Goal: Find specific page/section: Find specific page/section

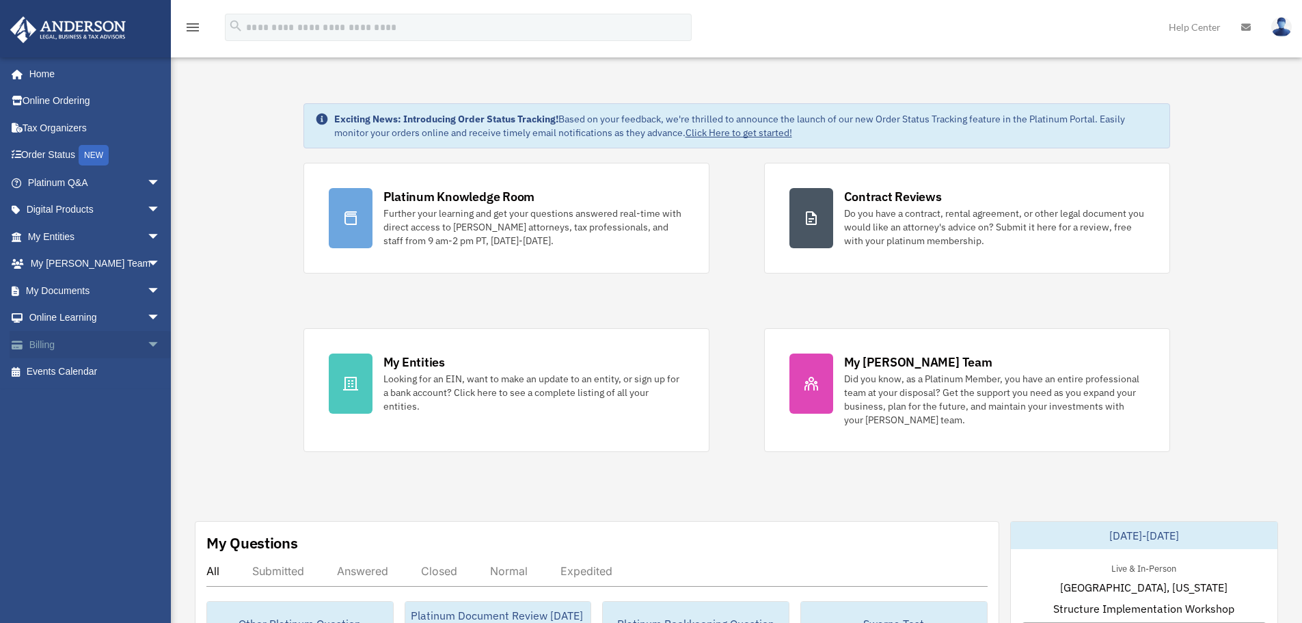
click at [147, 345] on span "arrow_drop_down" at bounding box center [160, 345] width 27 height 28
click at [147, 317] on span "arrow_drop_down" at bounding box center [160, 318] width 27 height 28
click at [147, 288] on span "arrow_drop_down" at bounding box center [160, 291] width 27 height 28
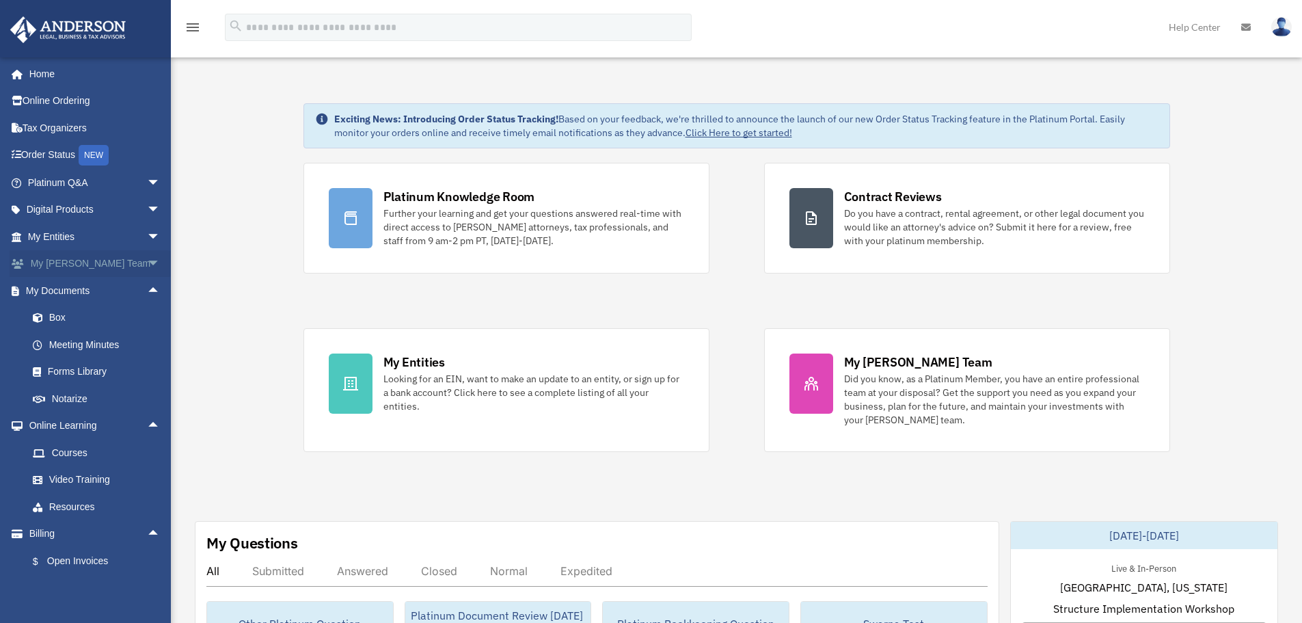
click at [147, 263] on span "arrow_drop_down" at bounding box center [160, 264] width 27 height 28
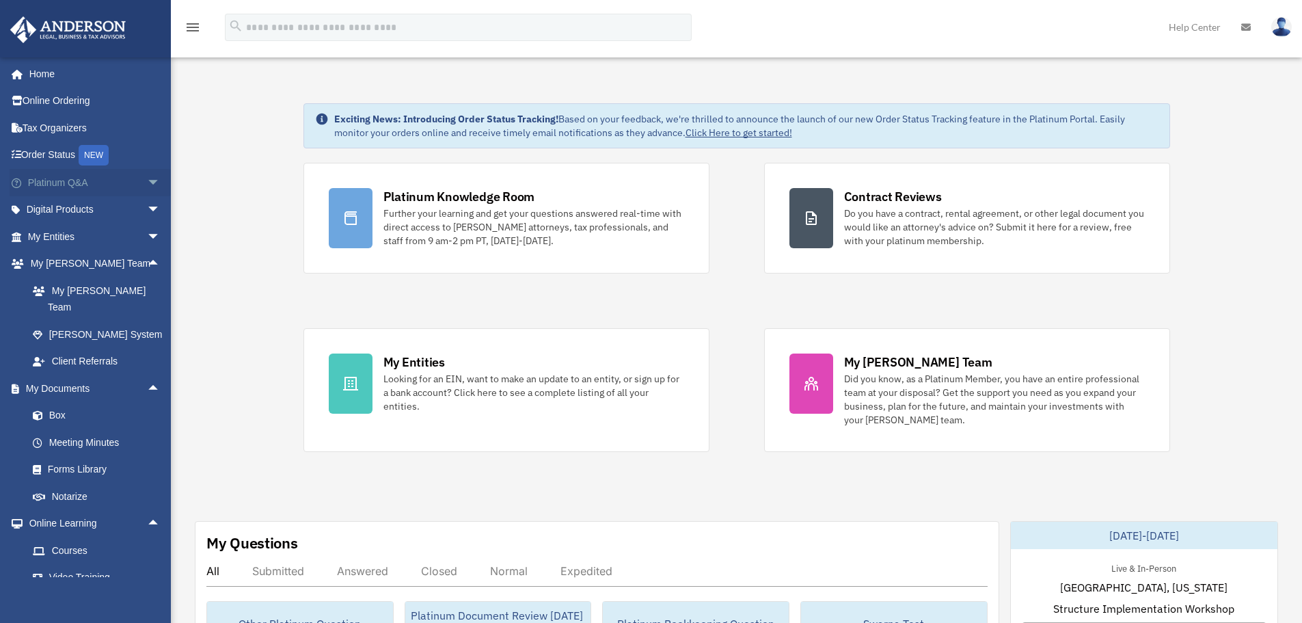
click at [147, 182] on span "arrow_drop_down" at bounding box center [160, 183] width 27 height 28
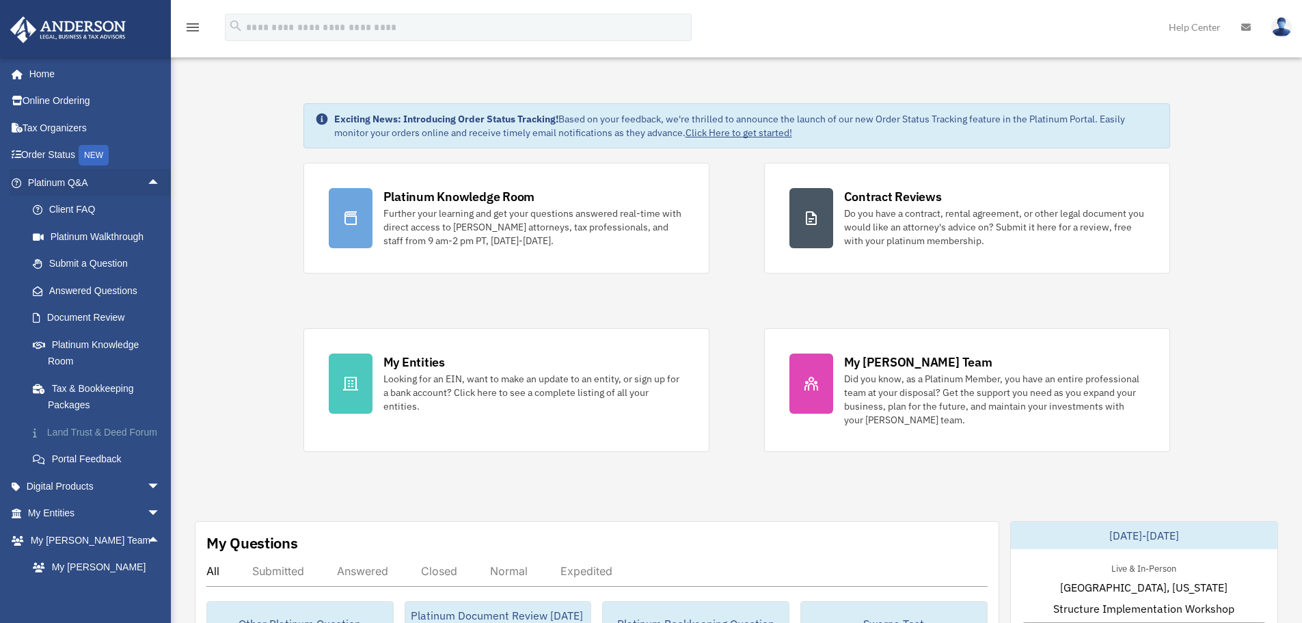
scroll to position [68, 0]
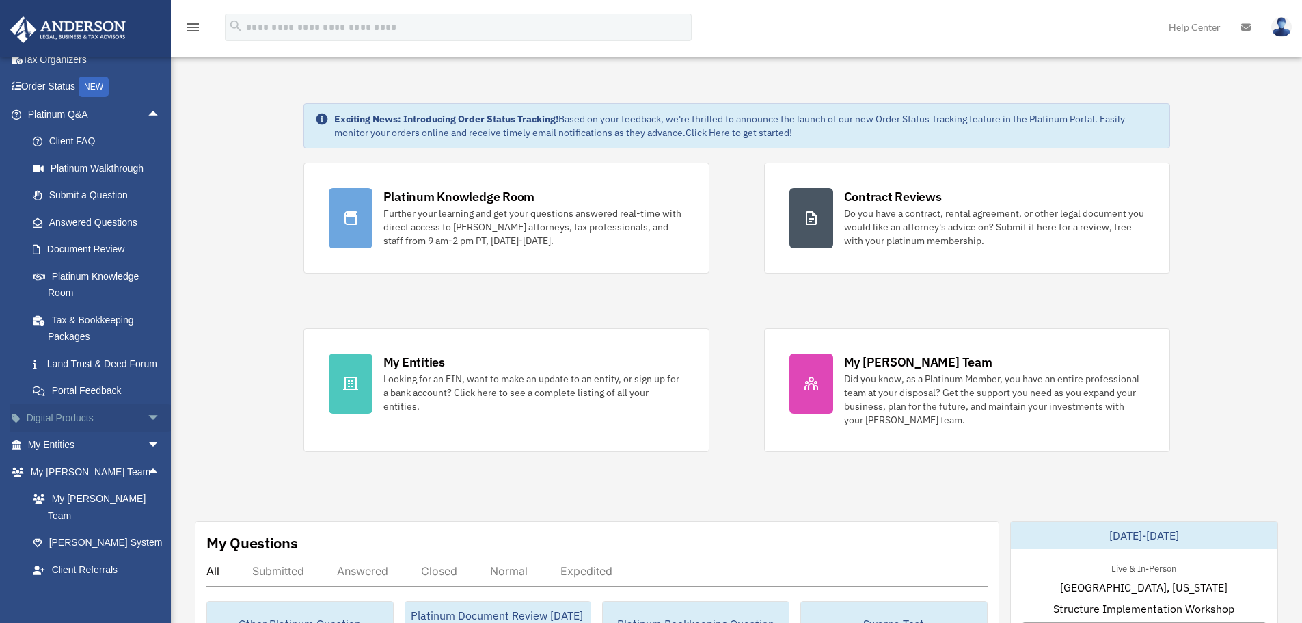
click at [147, 431] on span "arrow_drop_down" at bounding box center [160, 418] width 27 height 28
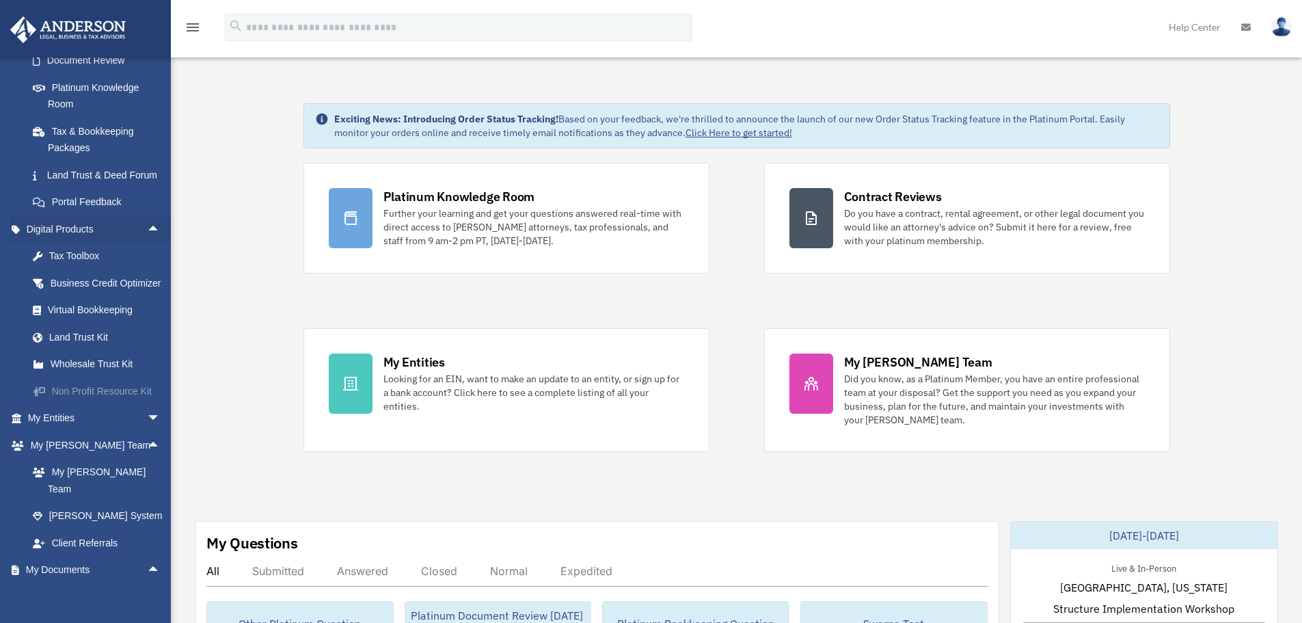
scroll to position [273, 0]
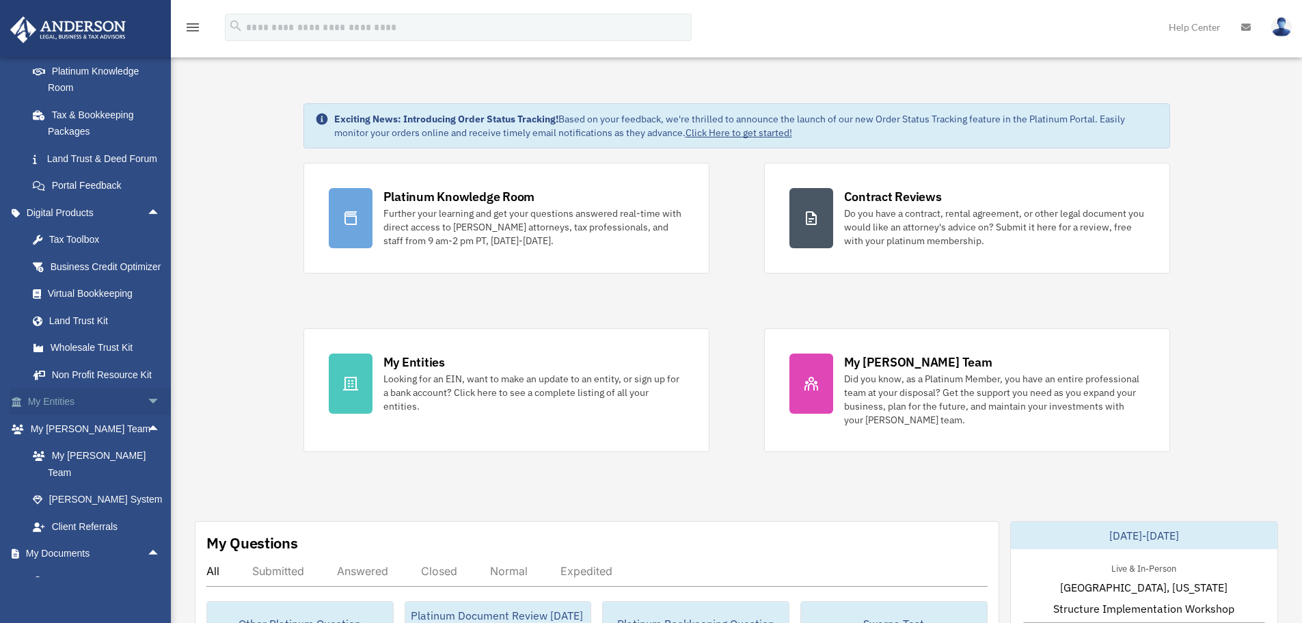
click at [147, 416] on span "arrow_drop_down" at bounding box center [160, 402] width 27 height 28
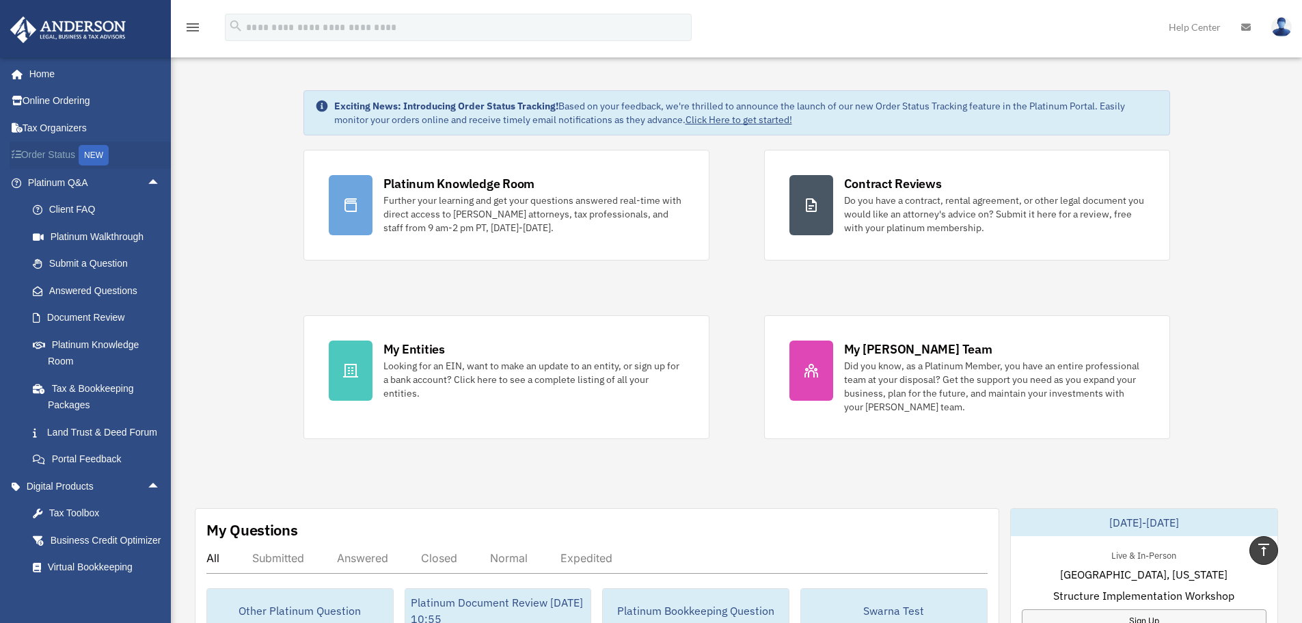
scroll to position [0, 0]
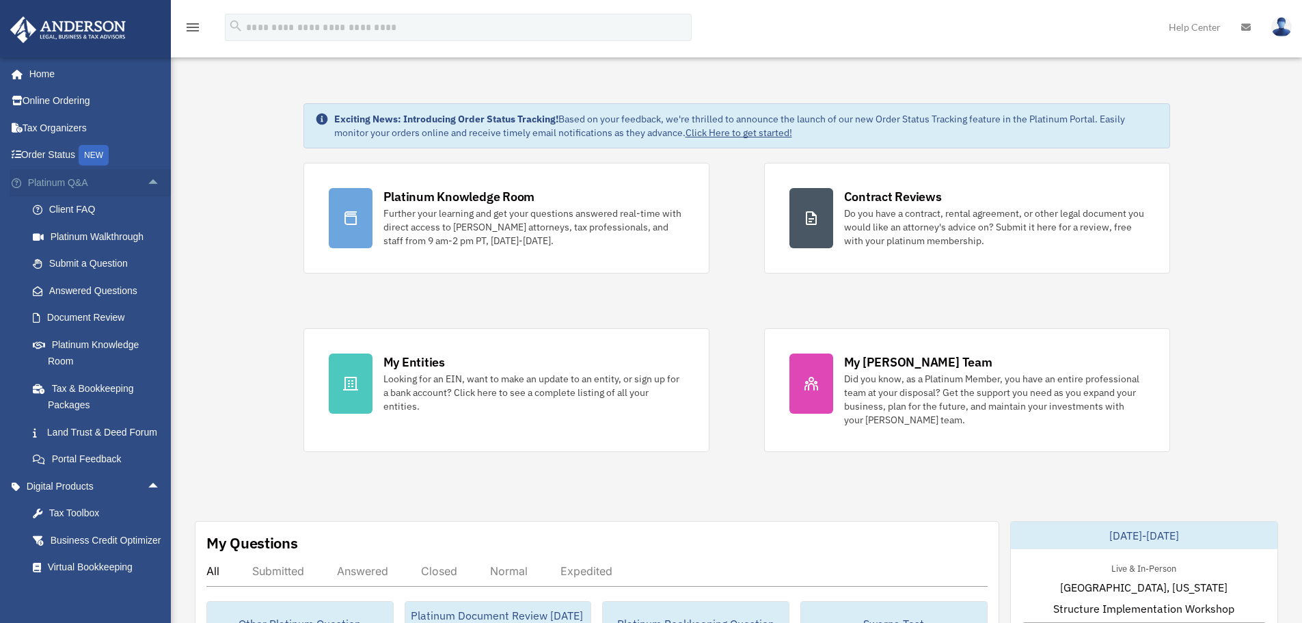
click at [147, 181] on span "arrow_drop_up" at bounding box center [160, 183] width 27 height 28
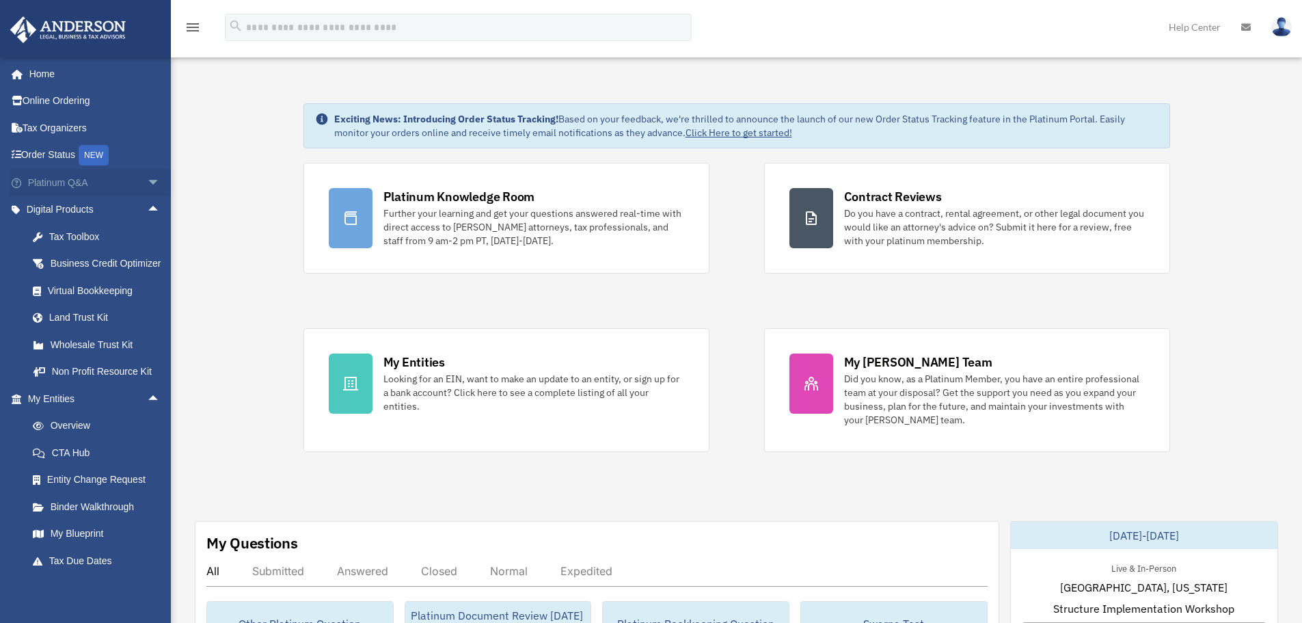
click at [147, 178] on span "arrow_drop_down" at bounding box center [160, 183] width 27 height 28
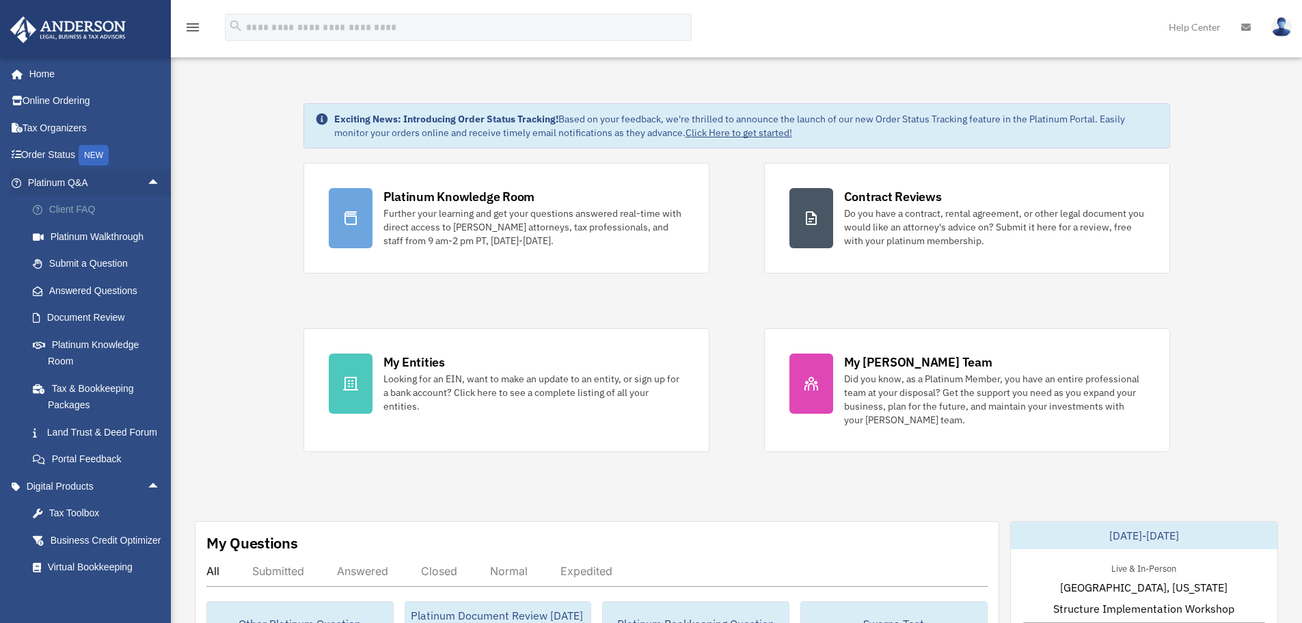
click at [86, 206] on link "Client FAQ" at bounding box center [100, 209] width 162 height 27
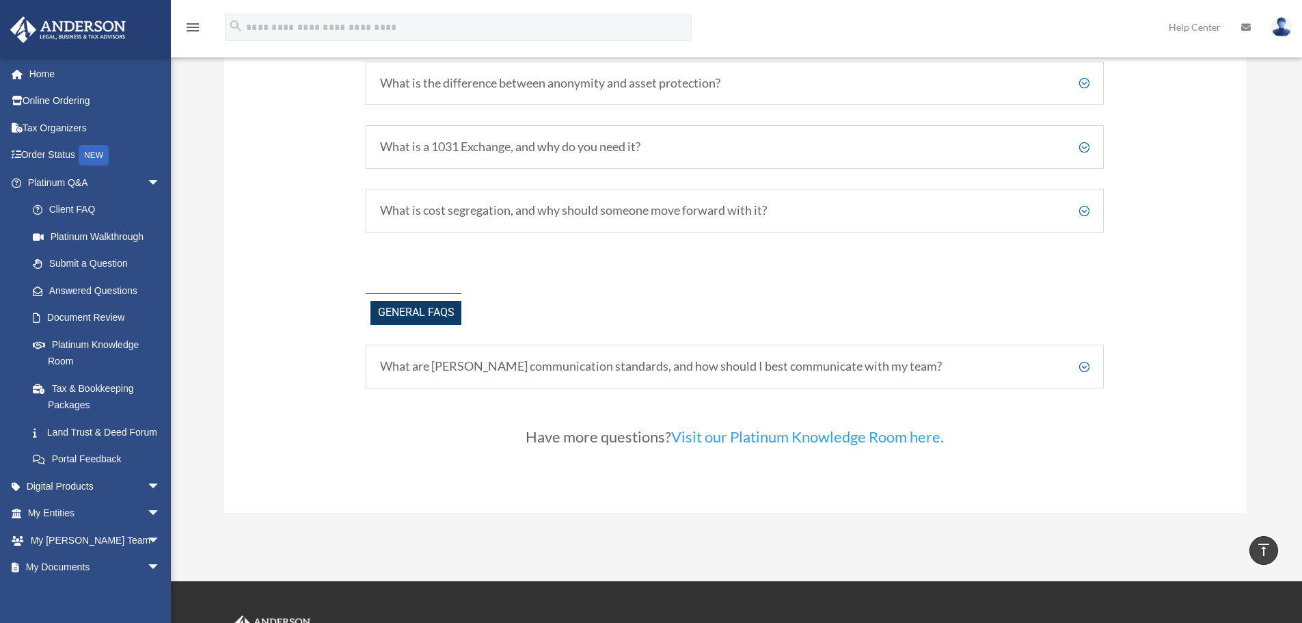
scroll to position [2759, 0]
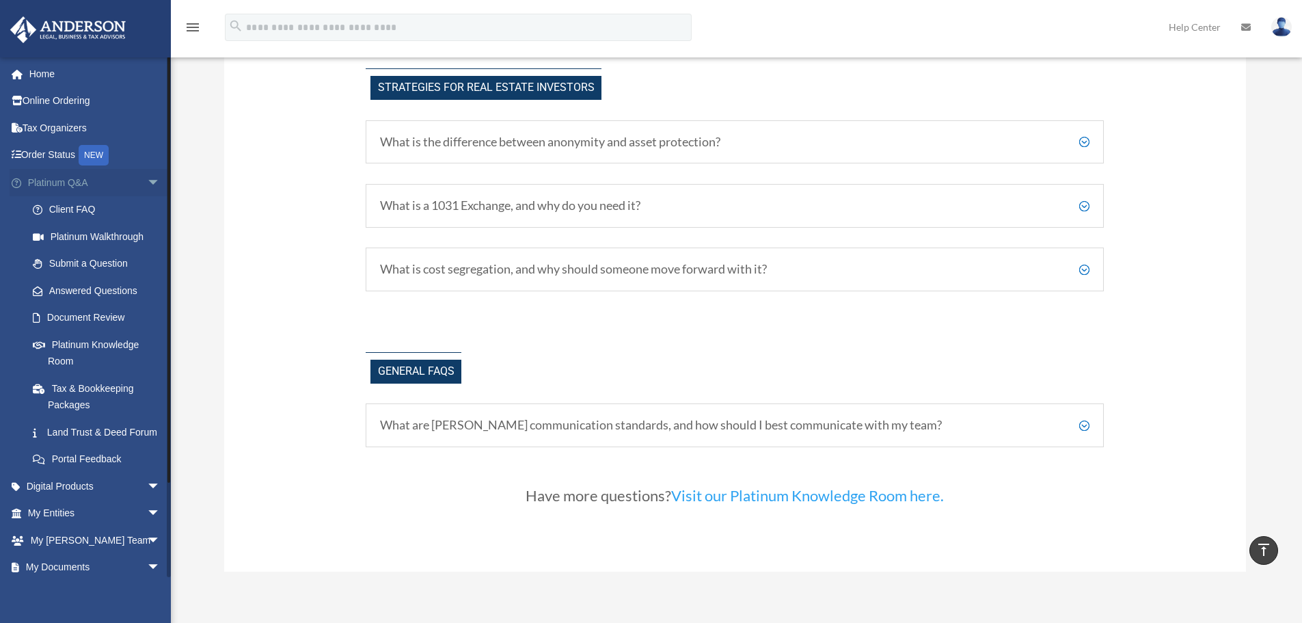
click at [147, 185] on span "arrow_drop_down" at bounding box center [160, 183] width 27 height 28
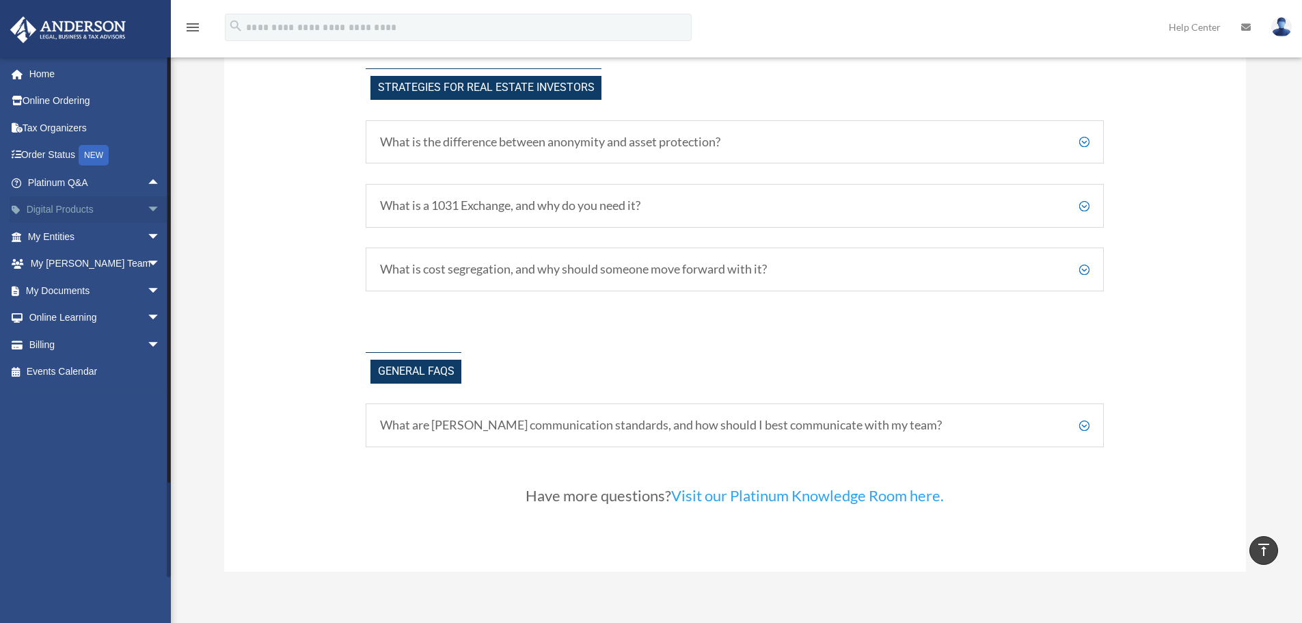
click at [147, 212] on span "arrow_drop_down" at bounding box center [160, 210] width 27 height 28
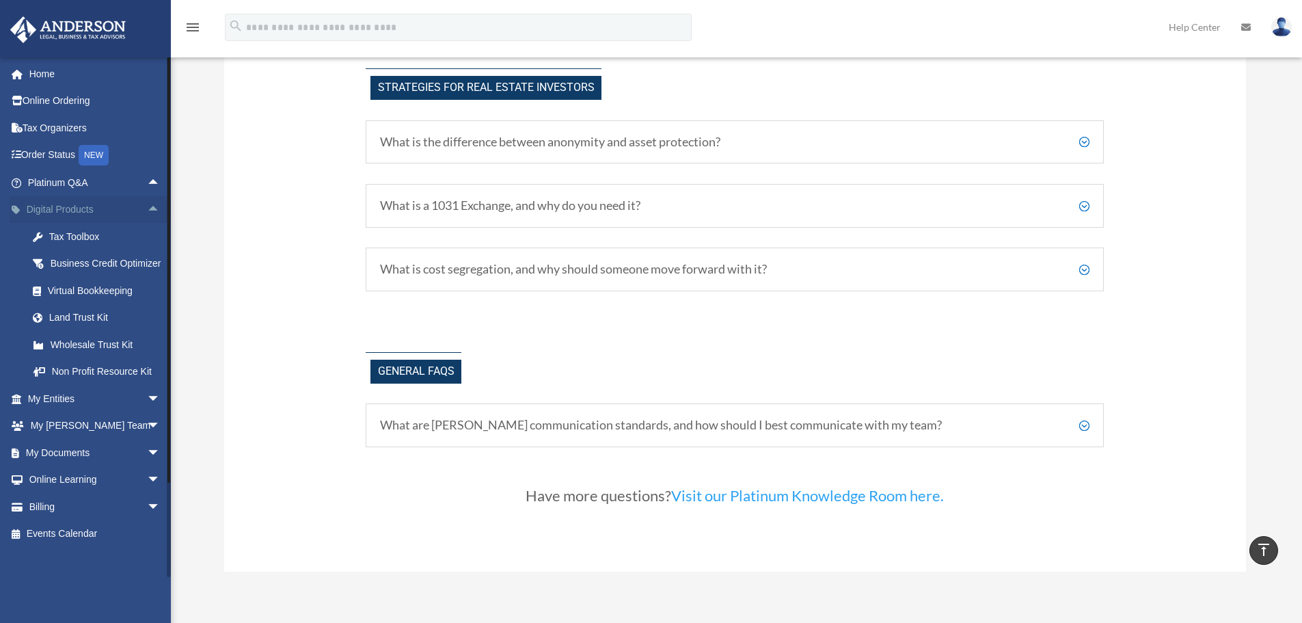
click at [147, 211] on span "arrow_drop_up" at bounding box center [160, 210] width 27 height 28
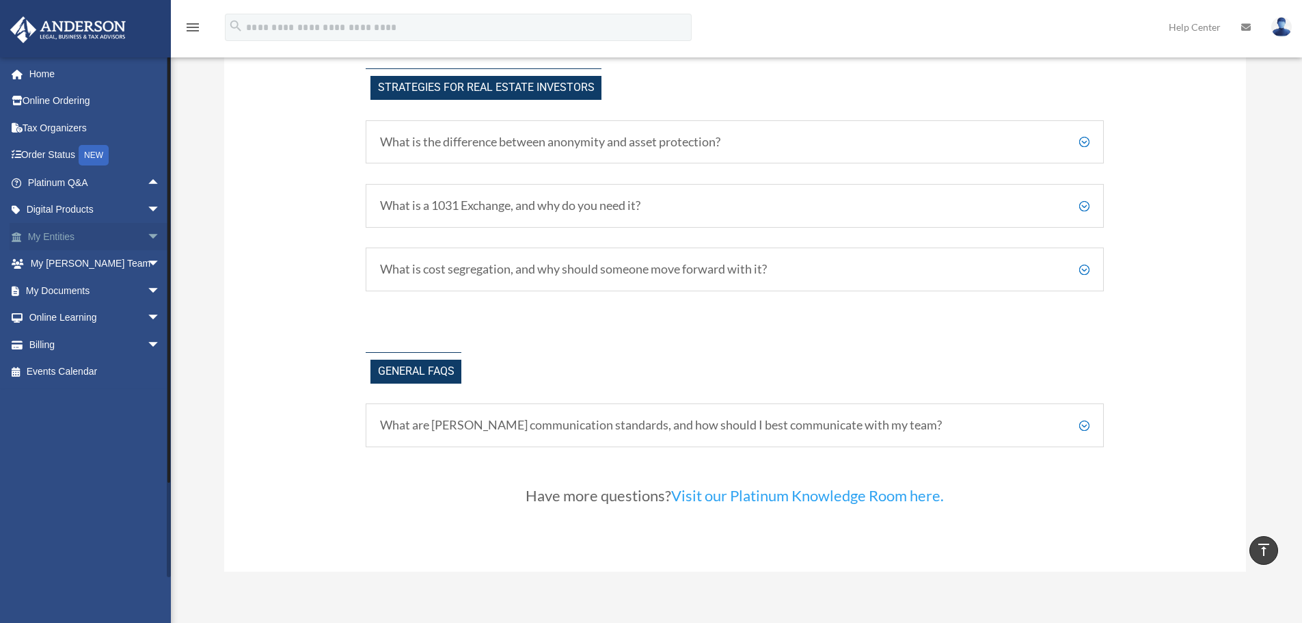
click at [147, 234] on span "arrow_drop_down" at bounding box center [160, 237] width 27 height 28
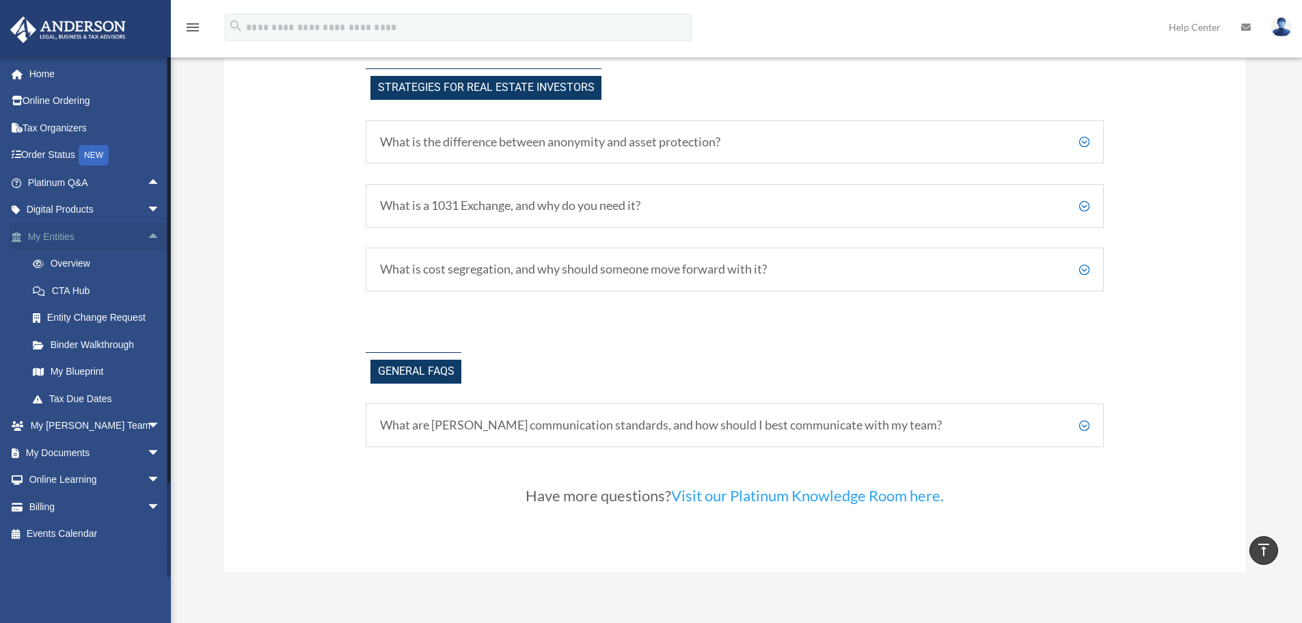
click at [147, 237] on span "arrow_drop_up" at bounding box center [160, 237] width 27 height 28
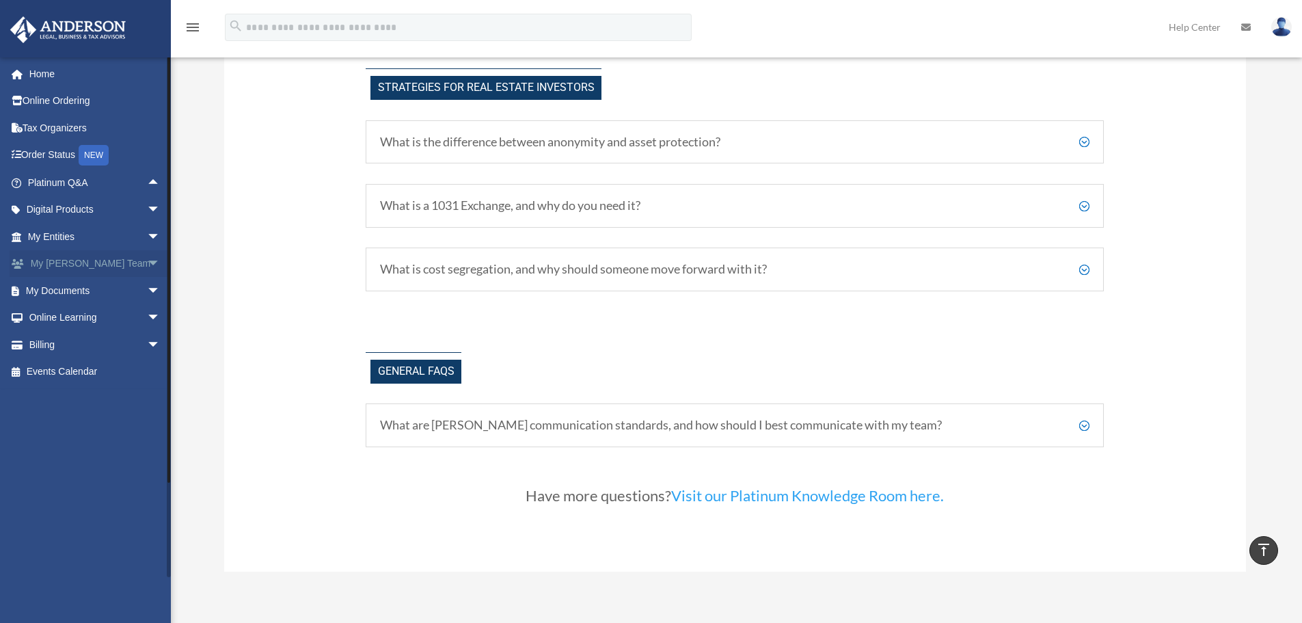
click at [147, 264] on span "arrow_drop_down" at bounding box center [160, 264] width 27 height 28
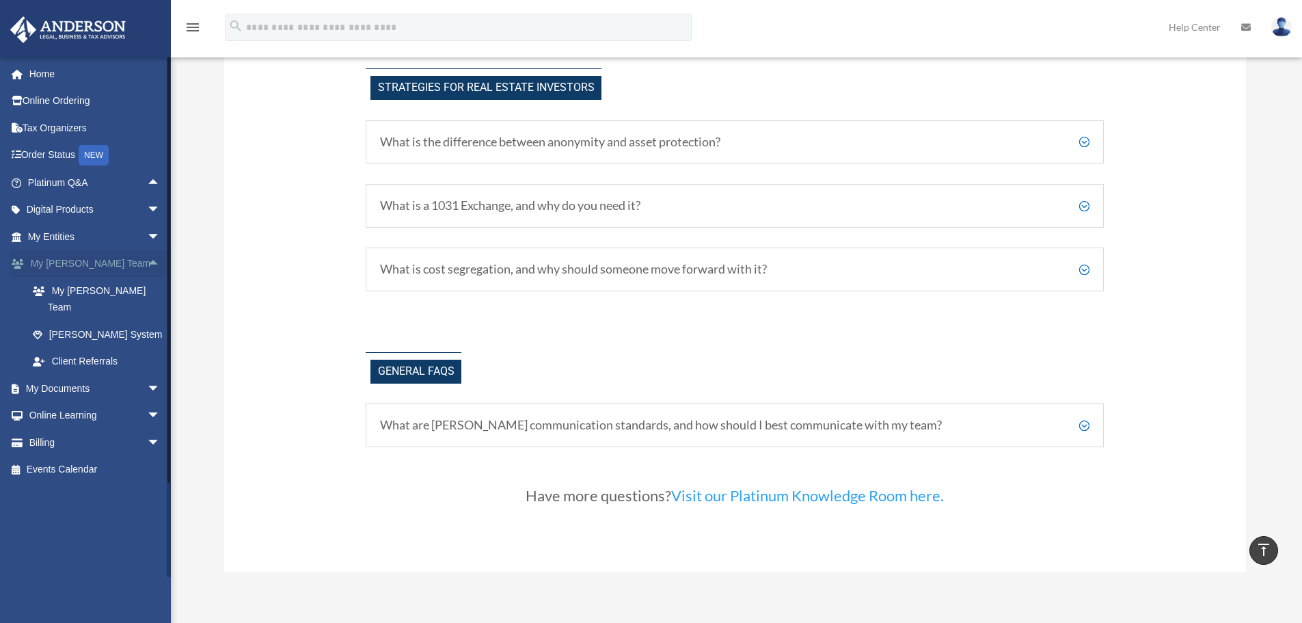
click at [147, 265] on span "arrow_drop_up" at bounding box center [160, 264] width 27 height 28
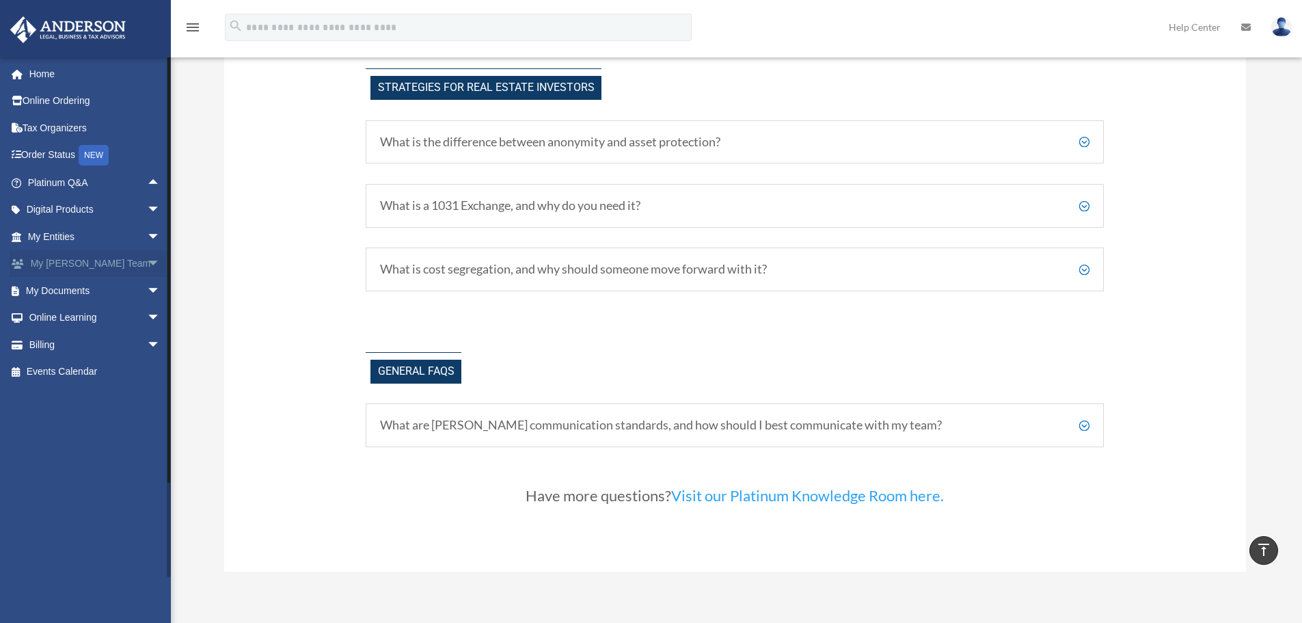
click at [147, 253] on span "arrow_drop_down" at bounding box center [160, 264] width 27 height 28
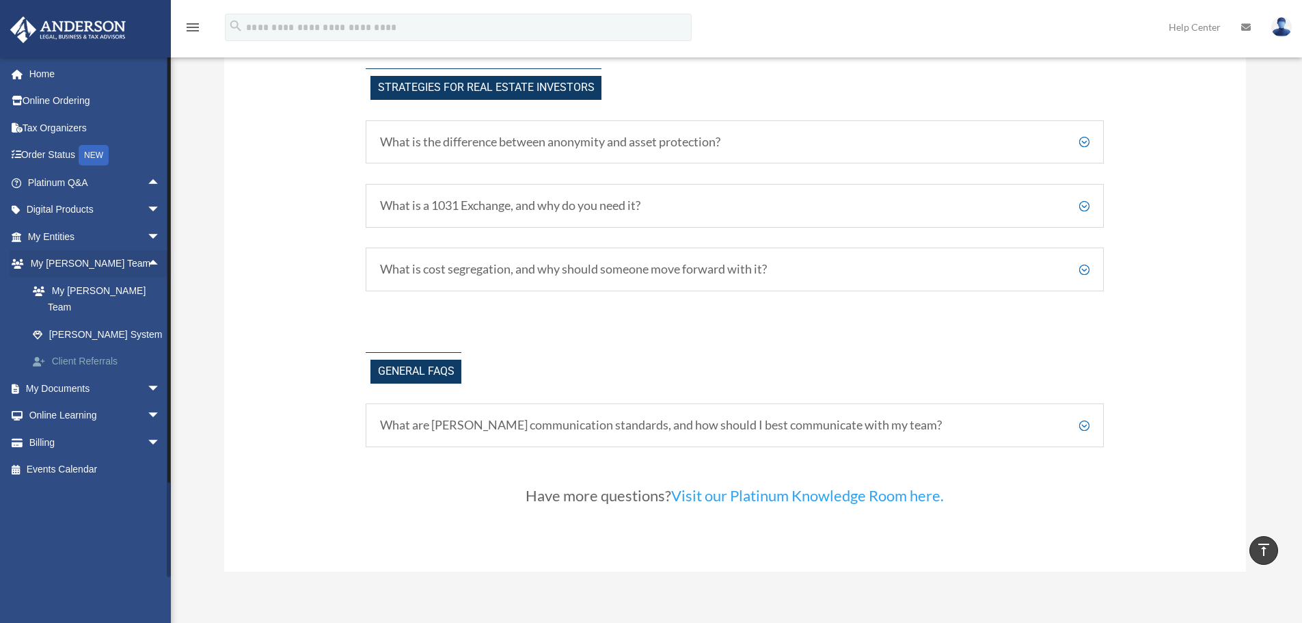
click at [74, 348] on link "Client Referrals" at bounding box center [100, 361] width 162 height 27
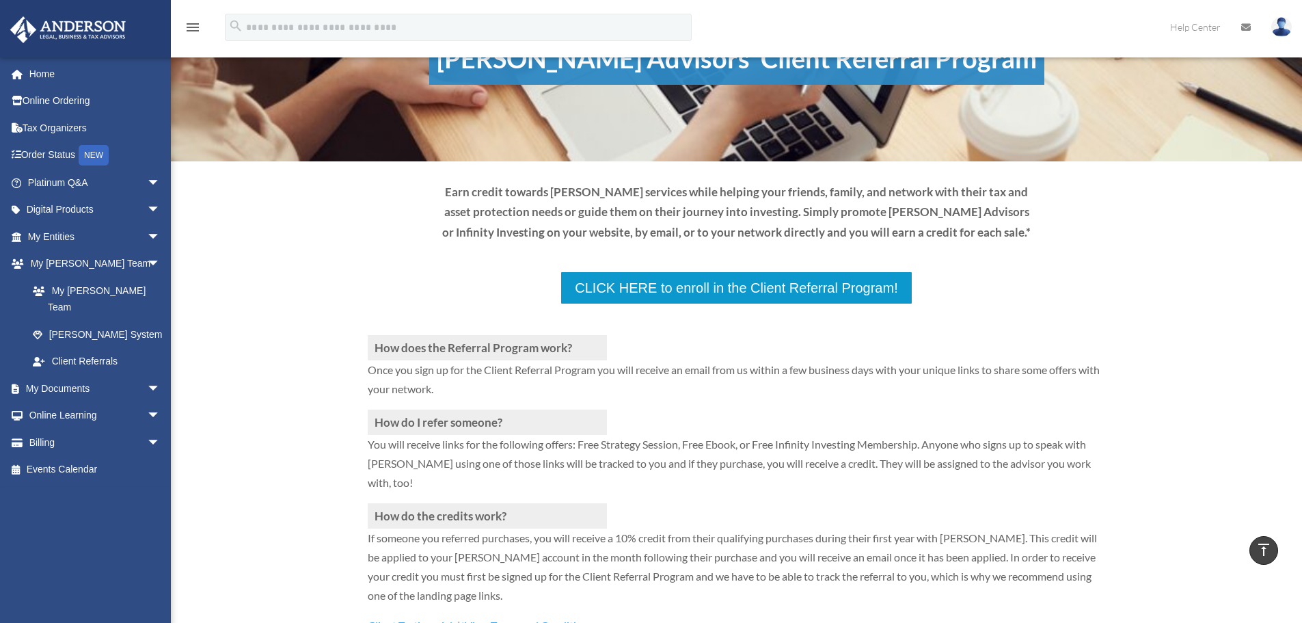
scroll to position [68, 0]
